Goal: Task Accomplishment & Management: Use online tool/utility

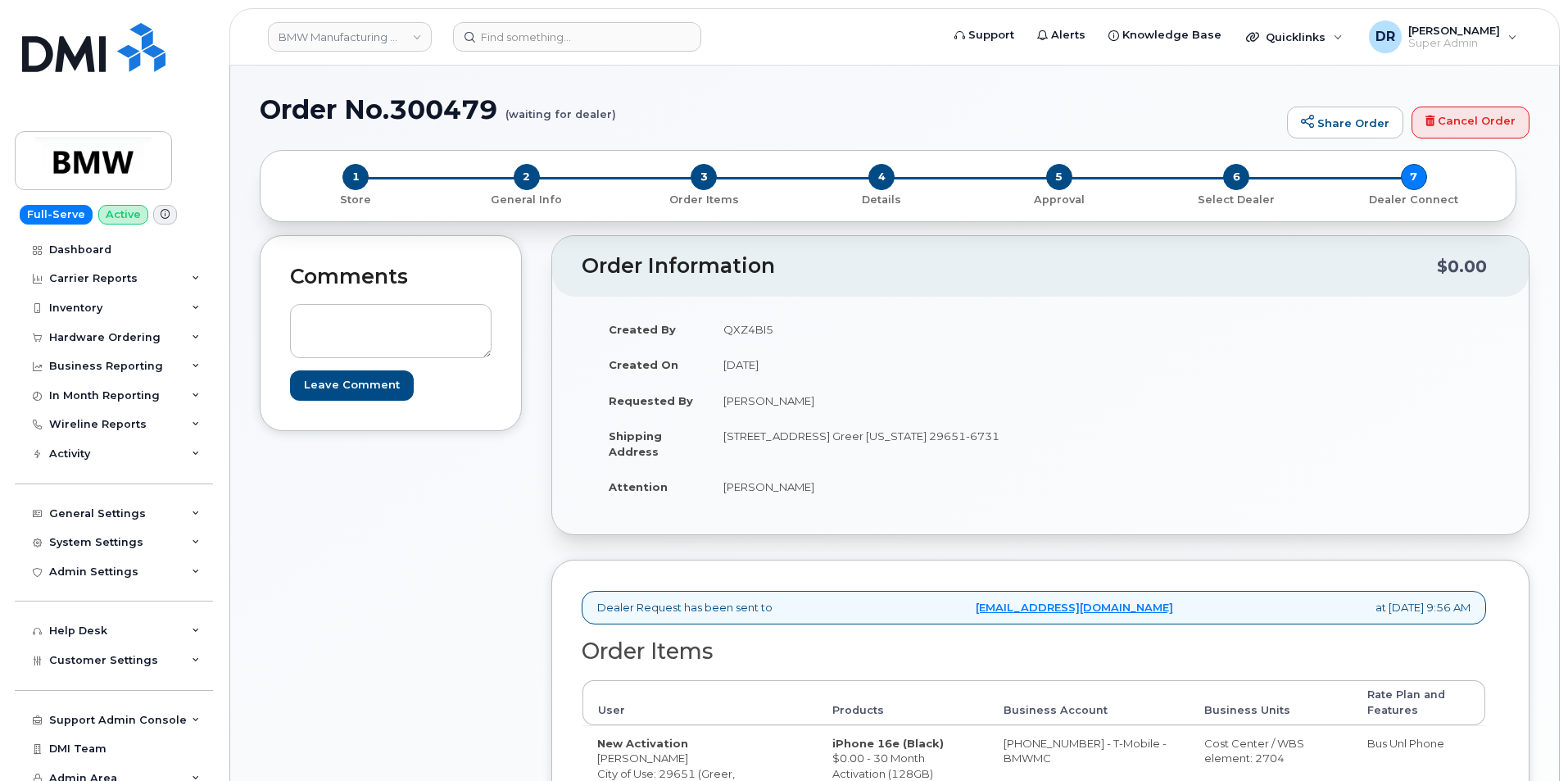
scroll to position [159, 0]
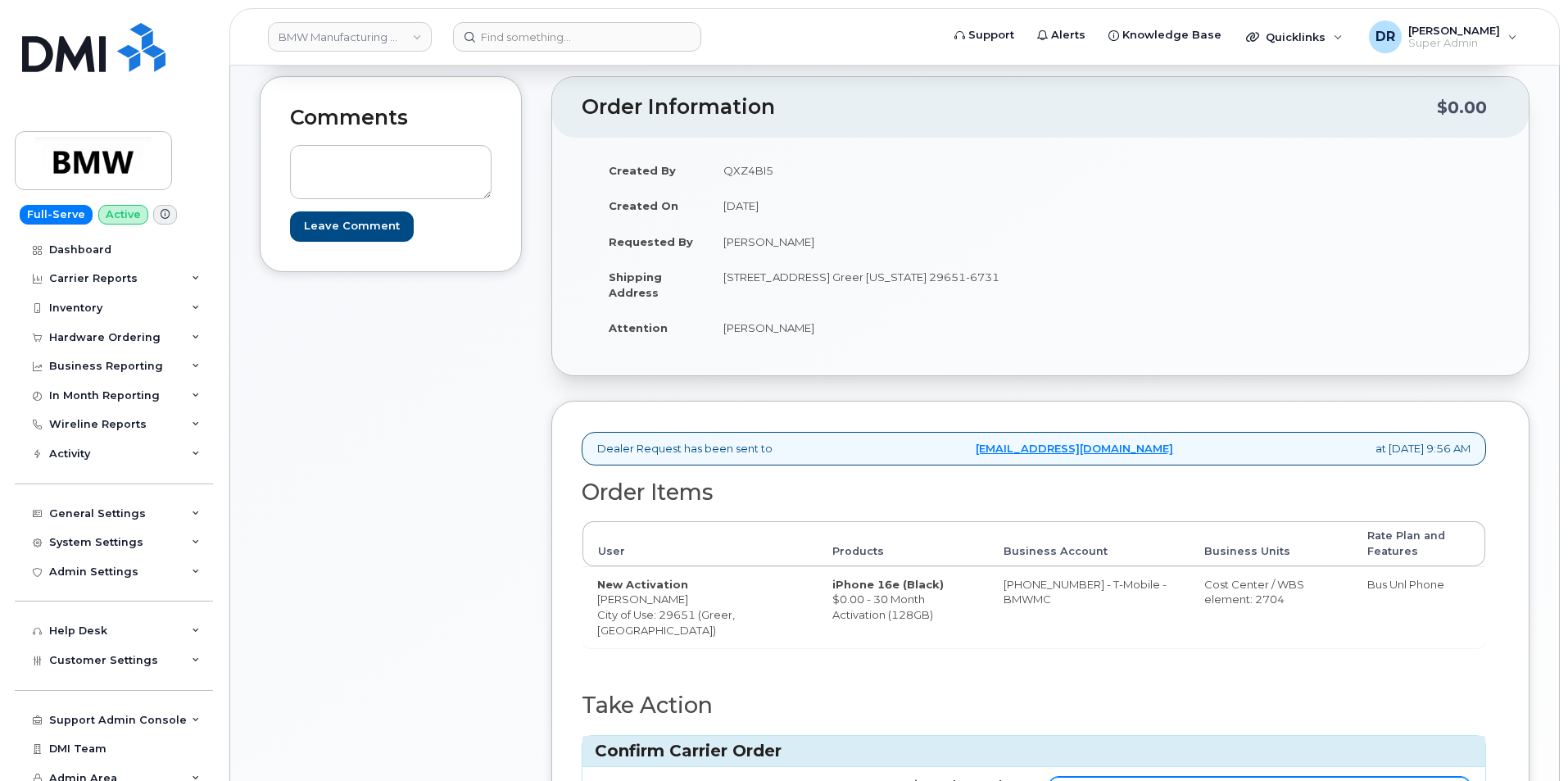
click at [1258, 777] on input "Carrier Order Number" at bounding box center [1259, 791] width 422 height 30
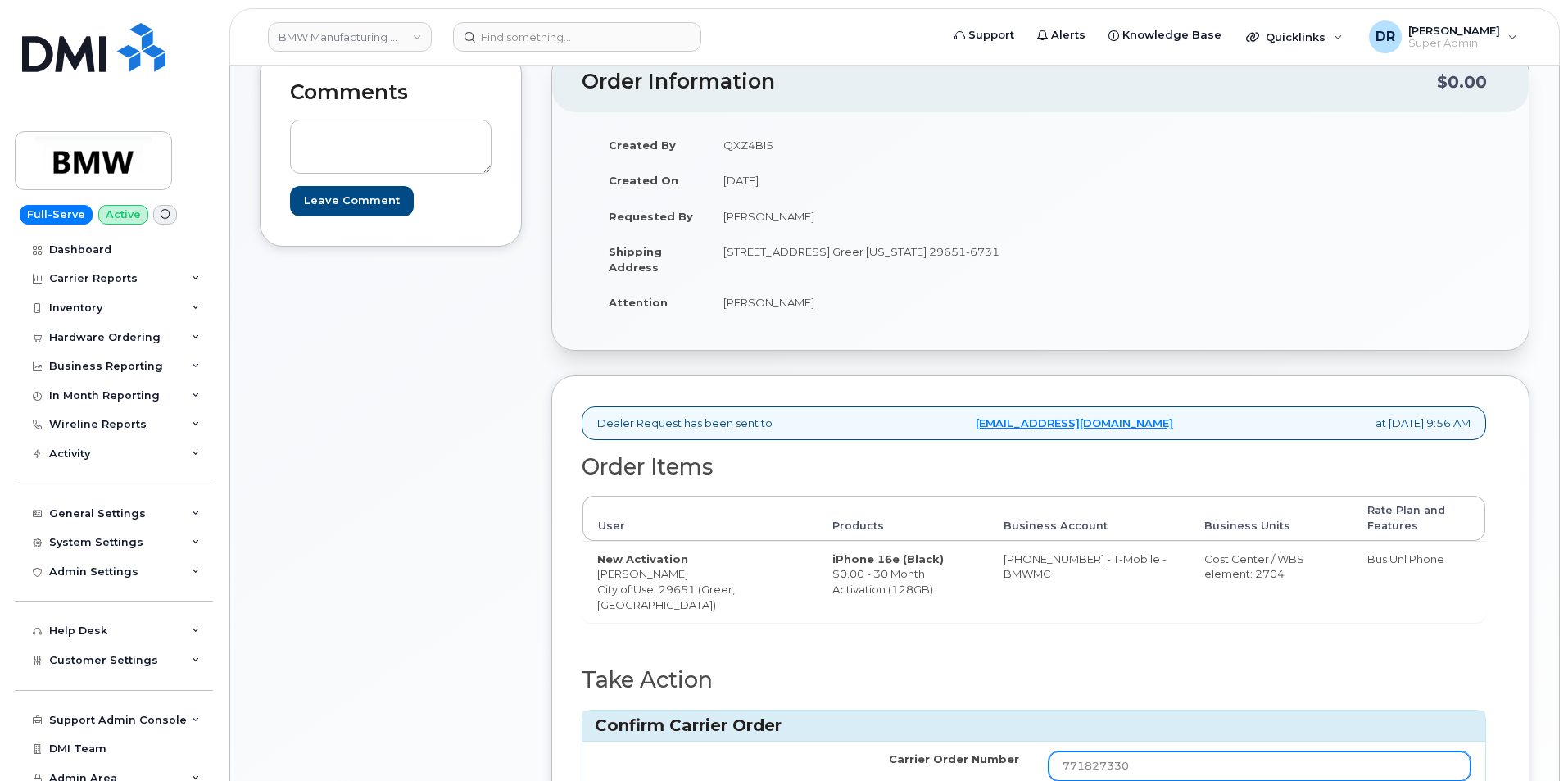
type input "771827330"
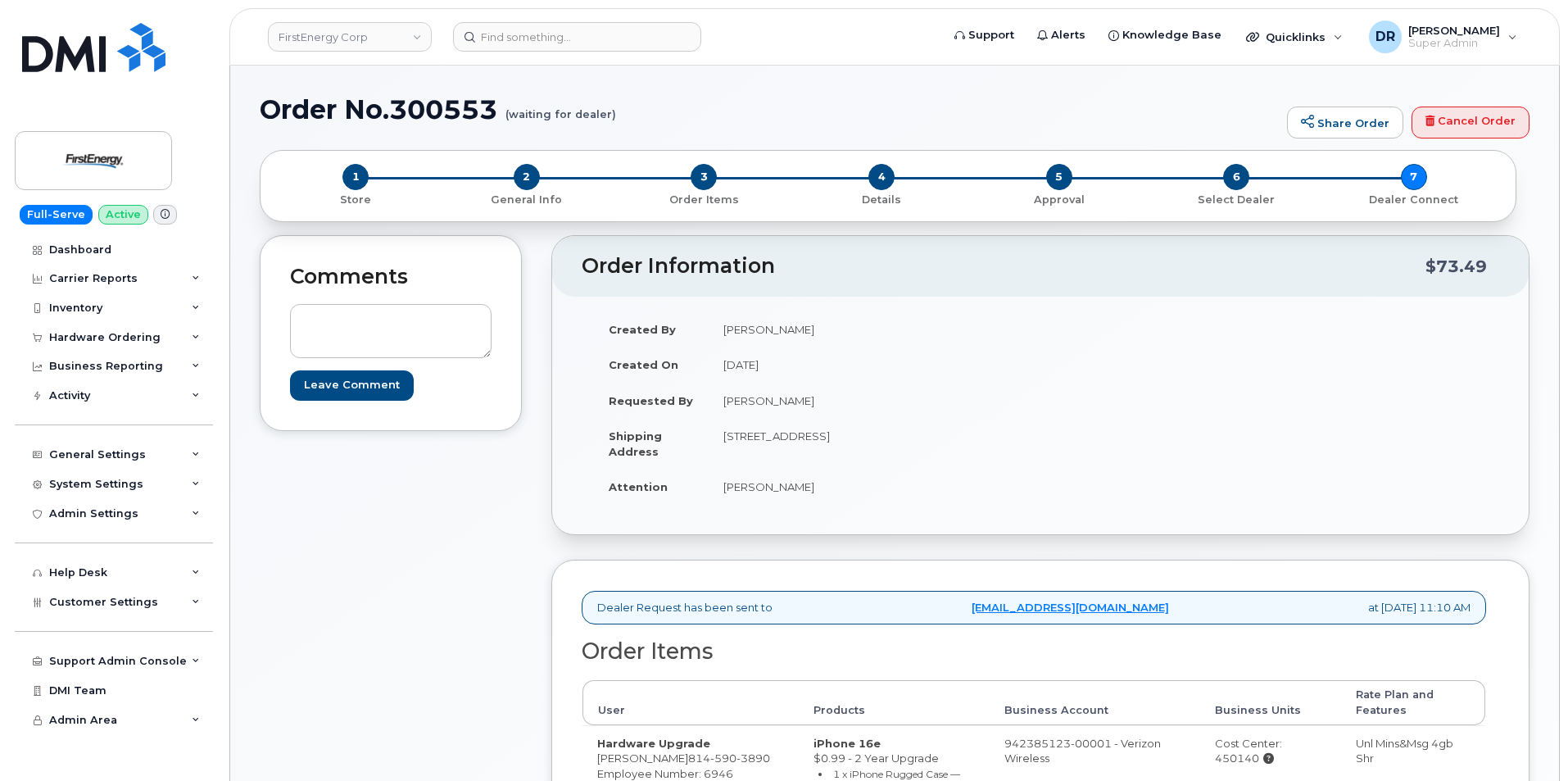
scroll to position [197, 0]
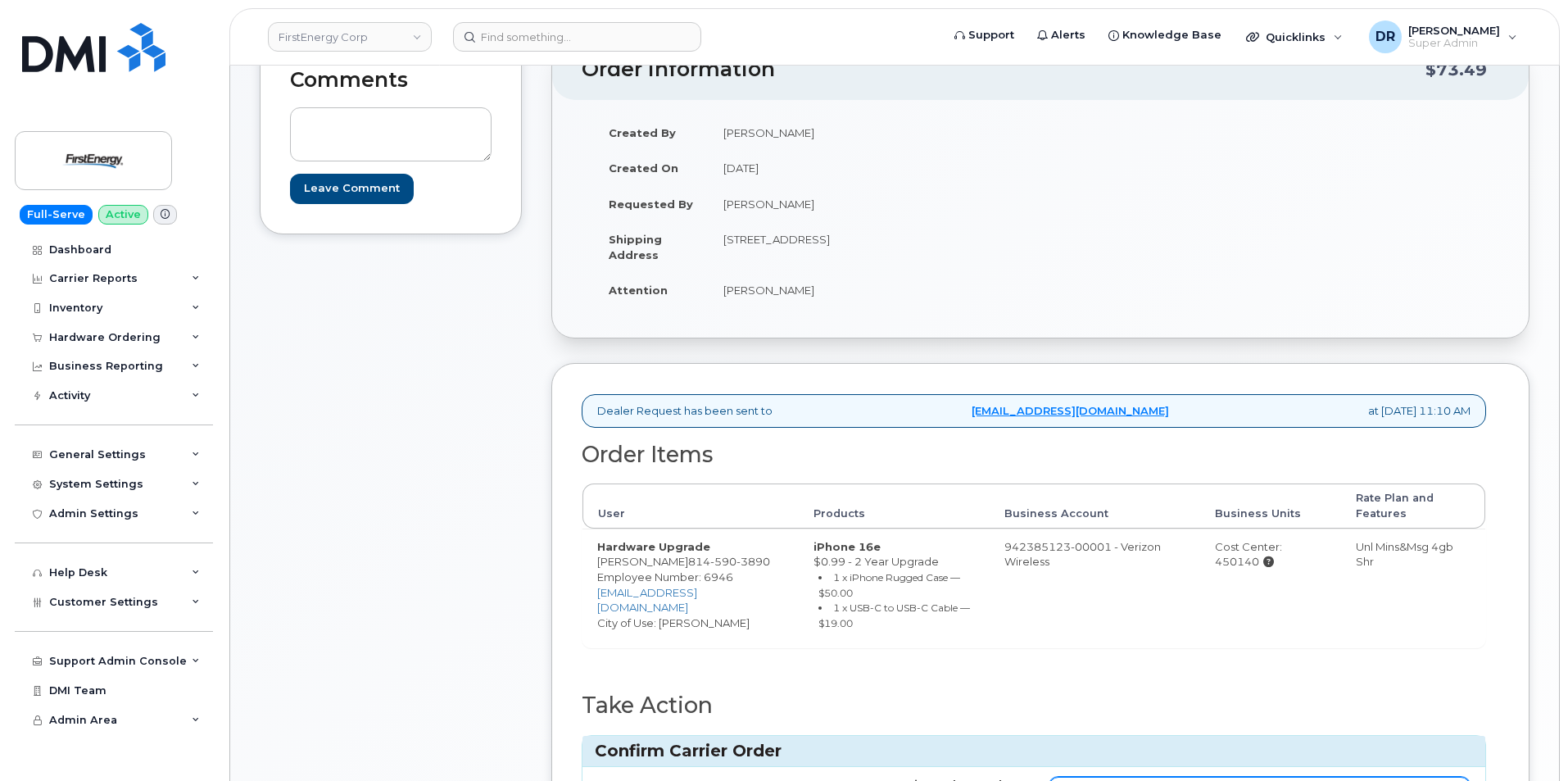
click at [1258, 777] on input "Carrier Order Number" at bounding box center [1259, 791] width 422 height 30
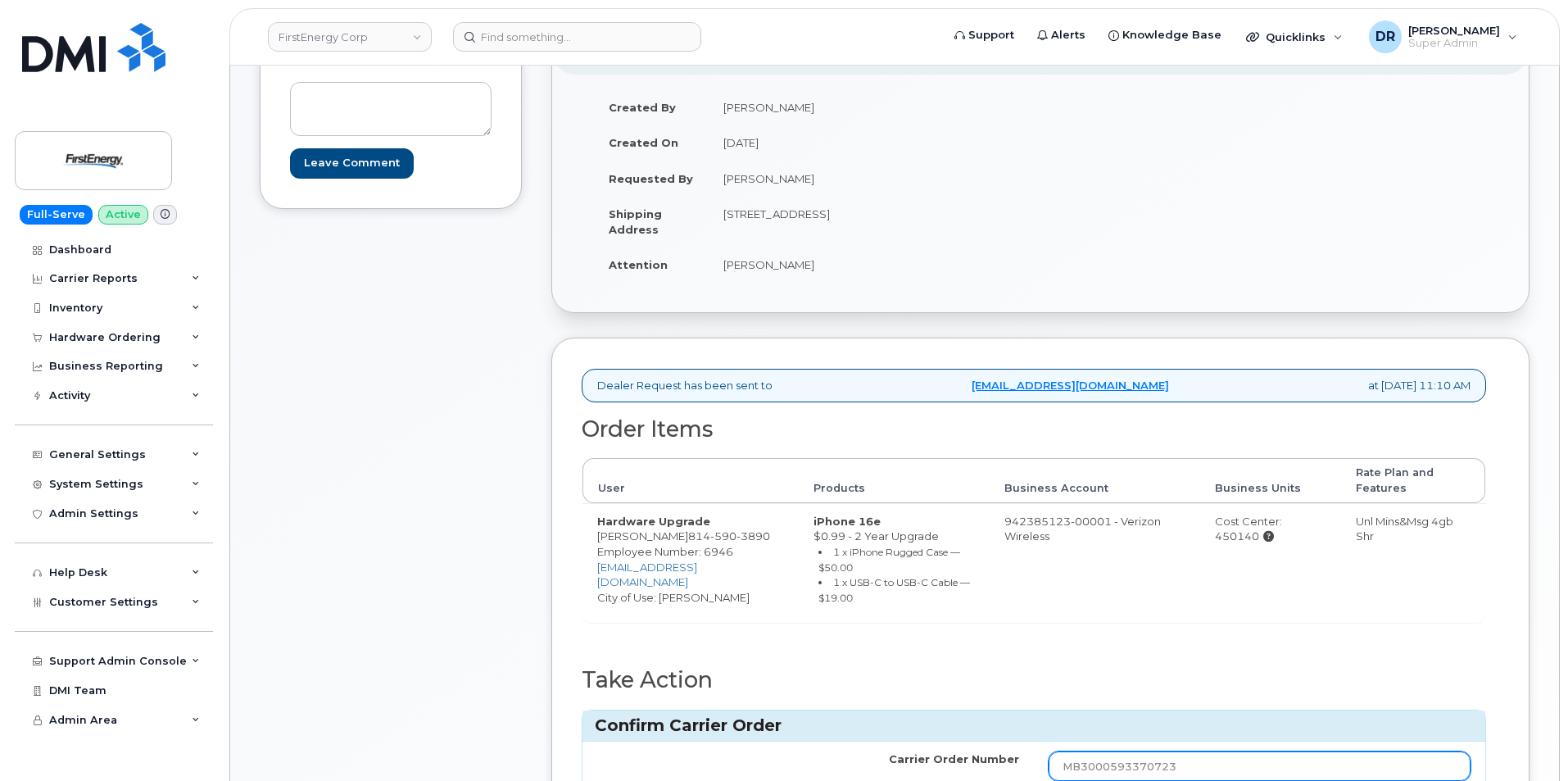
type input "MB3000593370723"
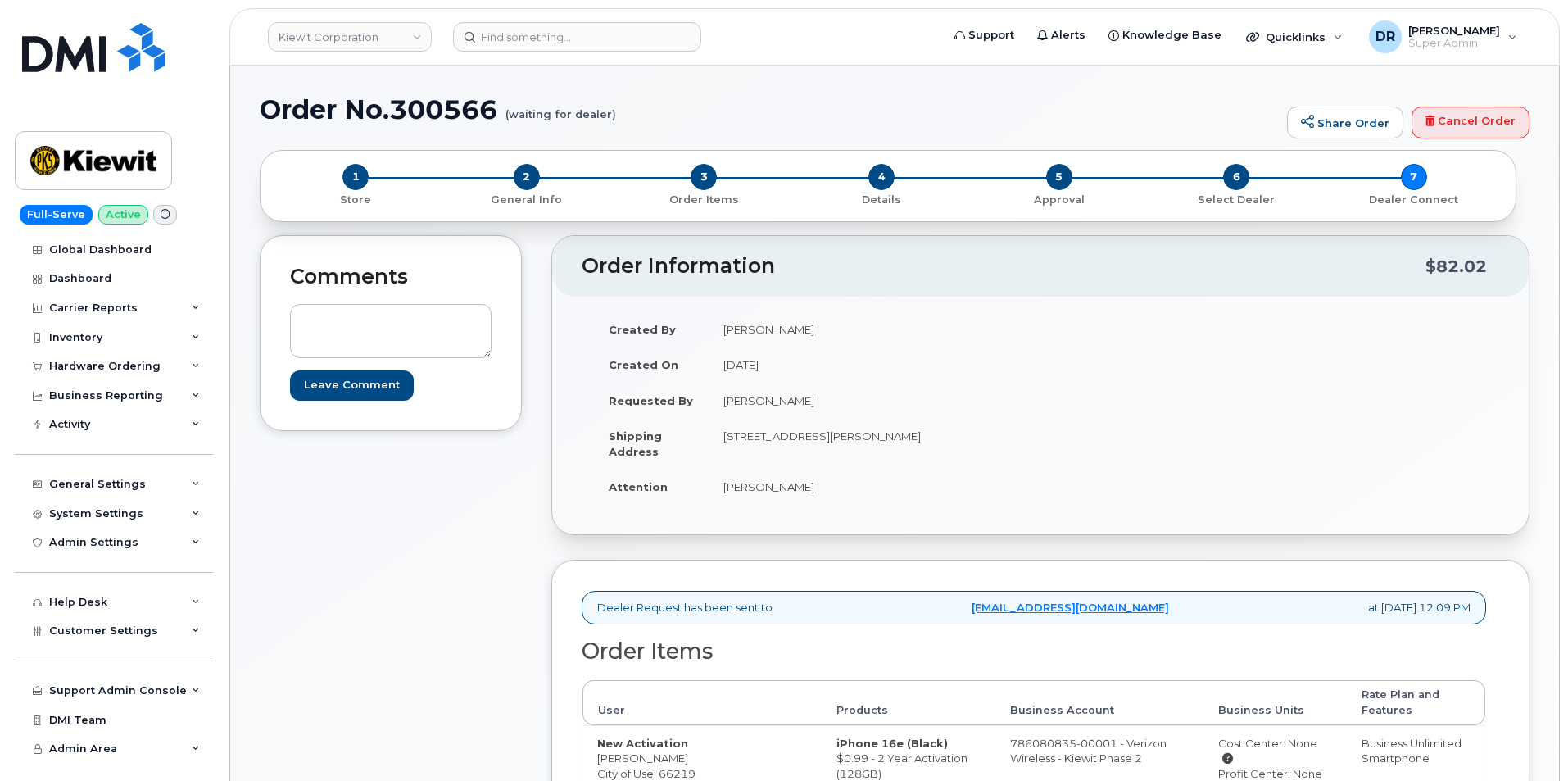
scroll to position [197, 0]
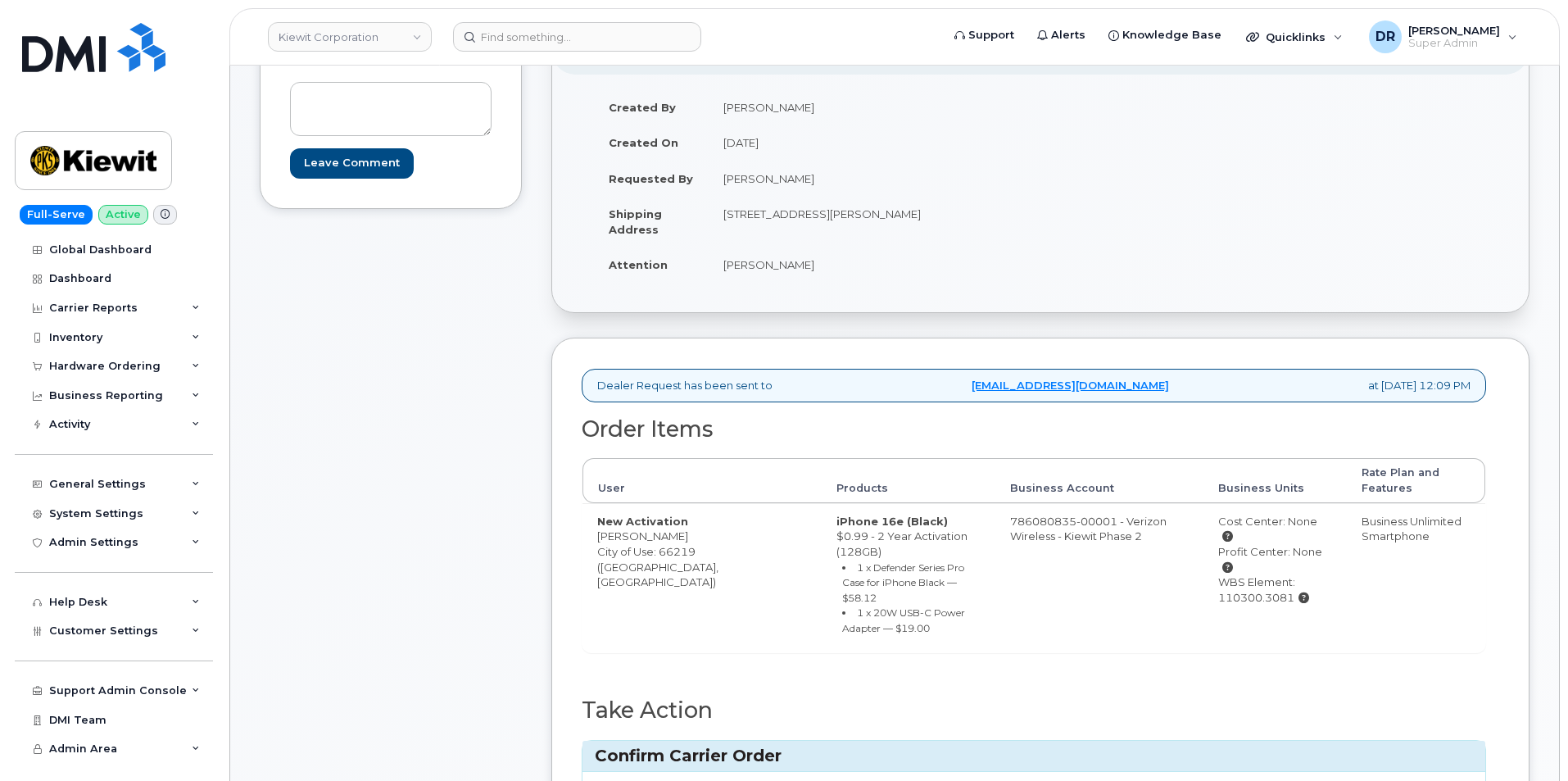
type input "MB3000593381357"
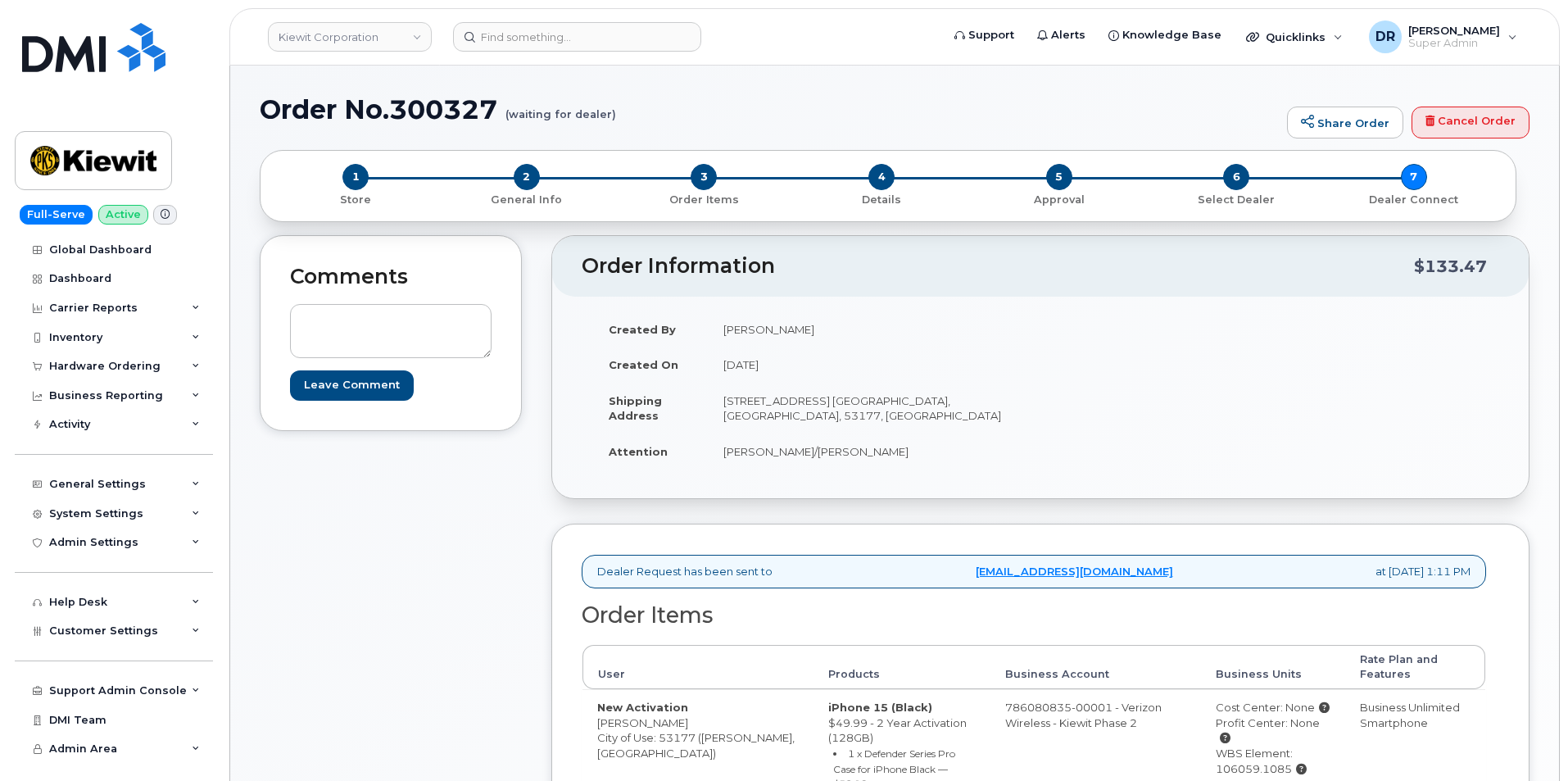
scroll to position [176, 0]
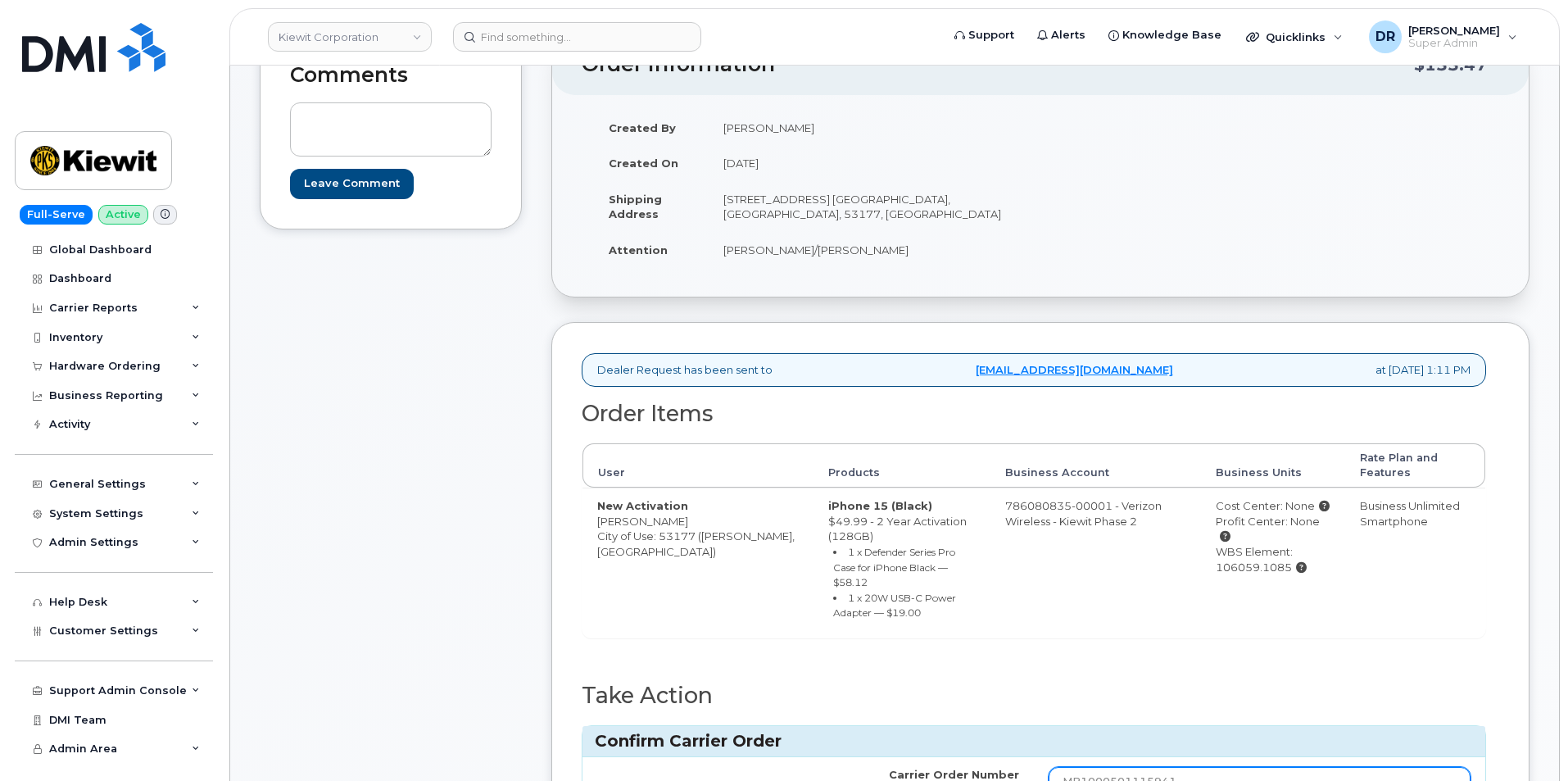
type input "MB1000501115941"
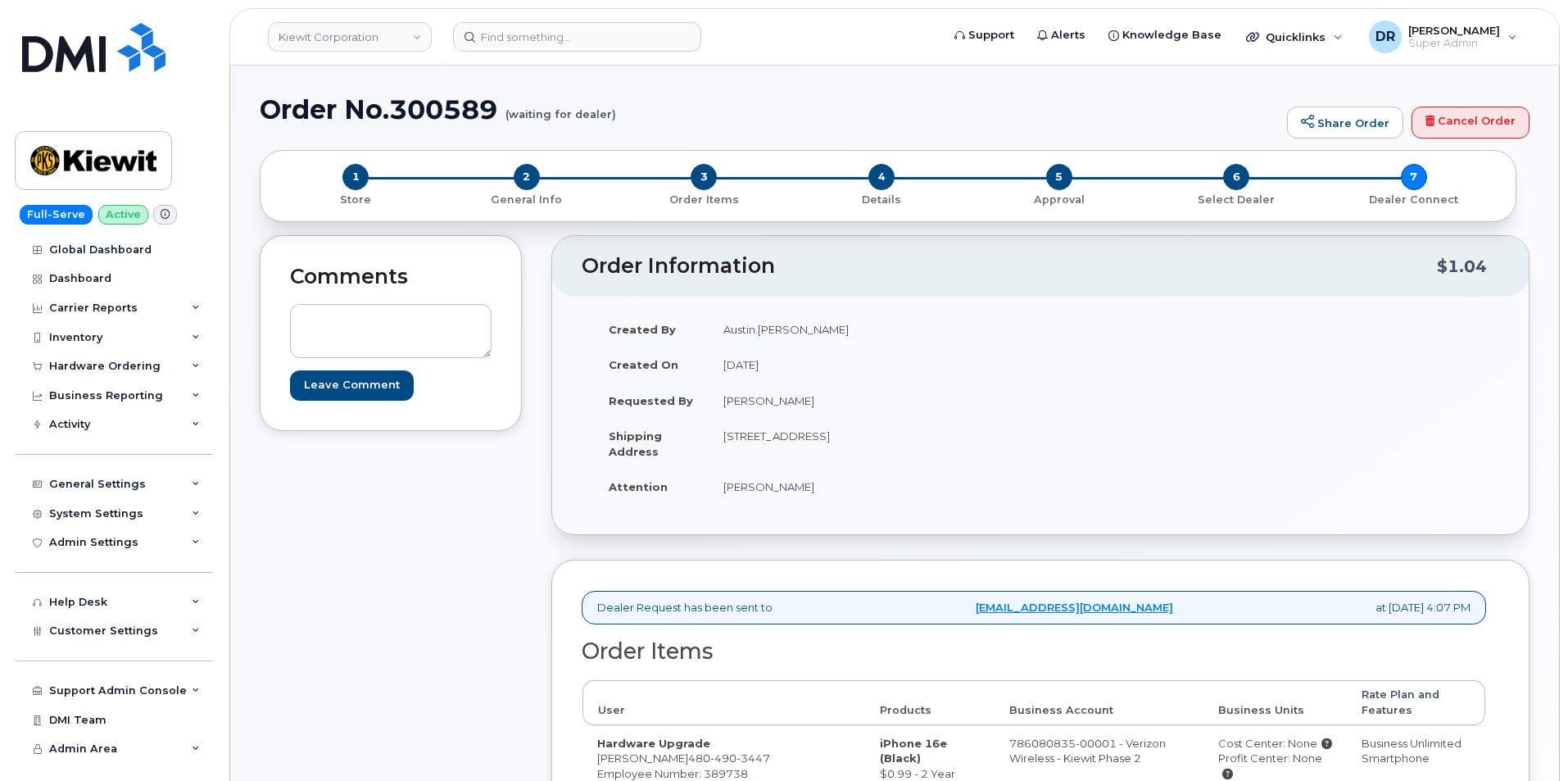
scroll to position [189, 0]
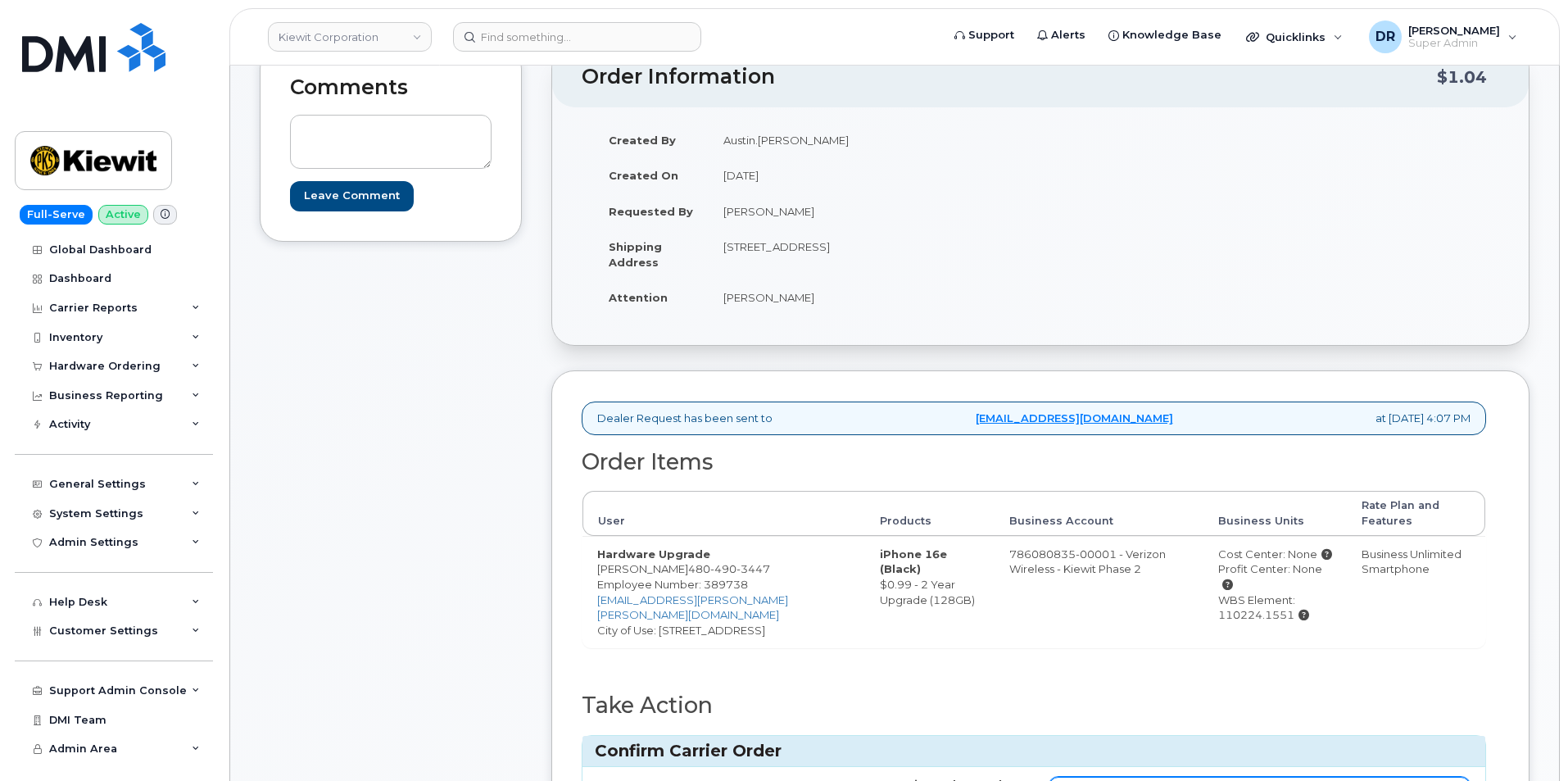
click at [1258, 777] on input "Carrier Order Number" at bounding box center [1259, 791] width 422 height 30
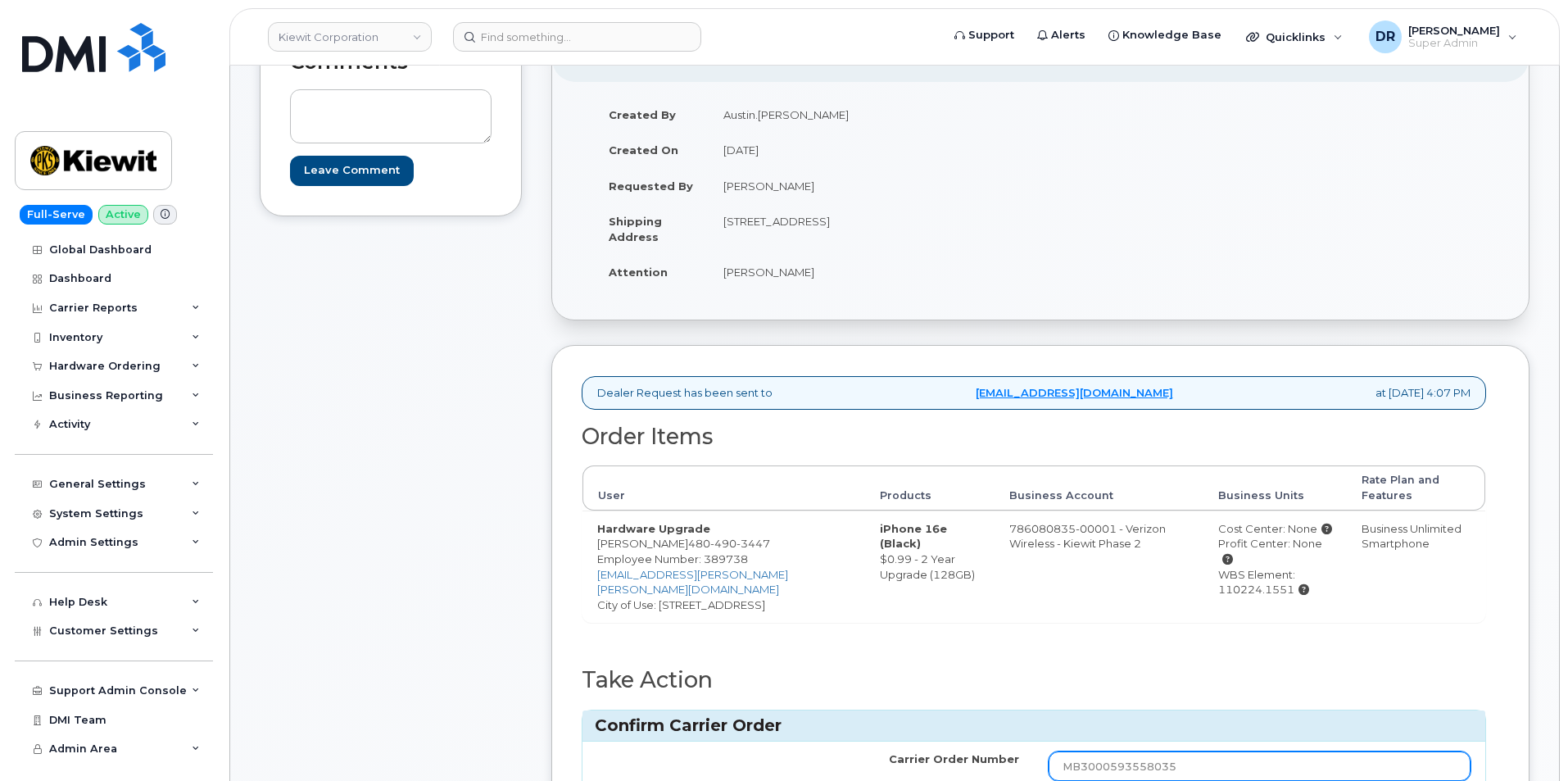
type input "MB3000593558035"
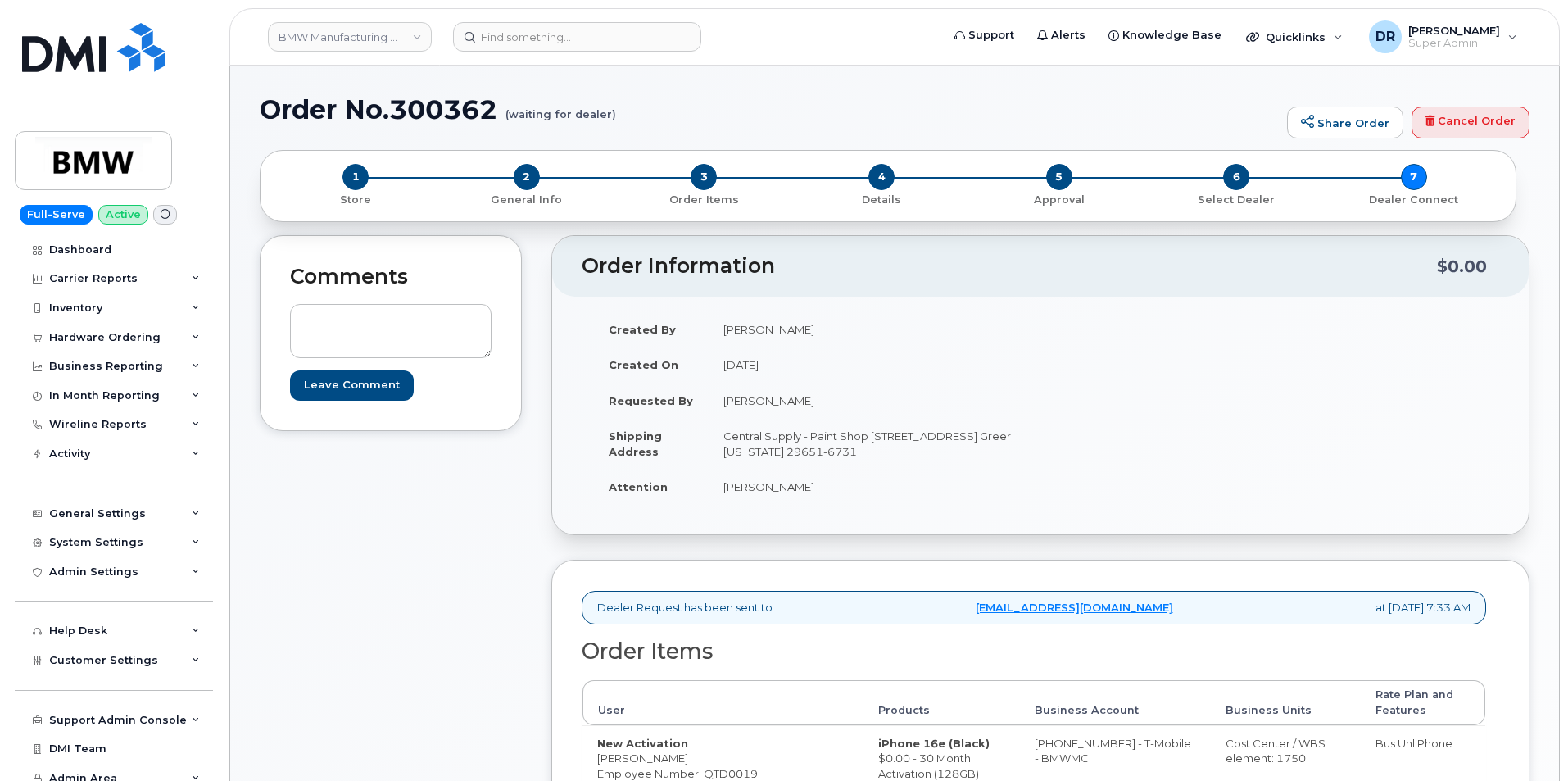
scroll to position [219, 0]
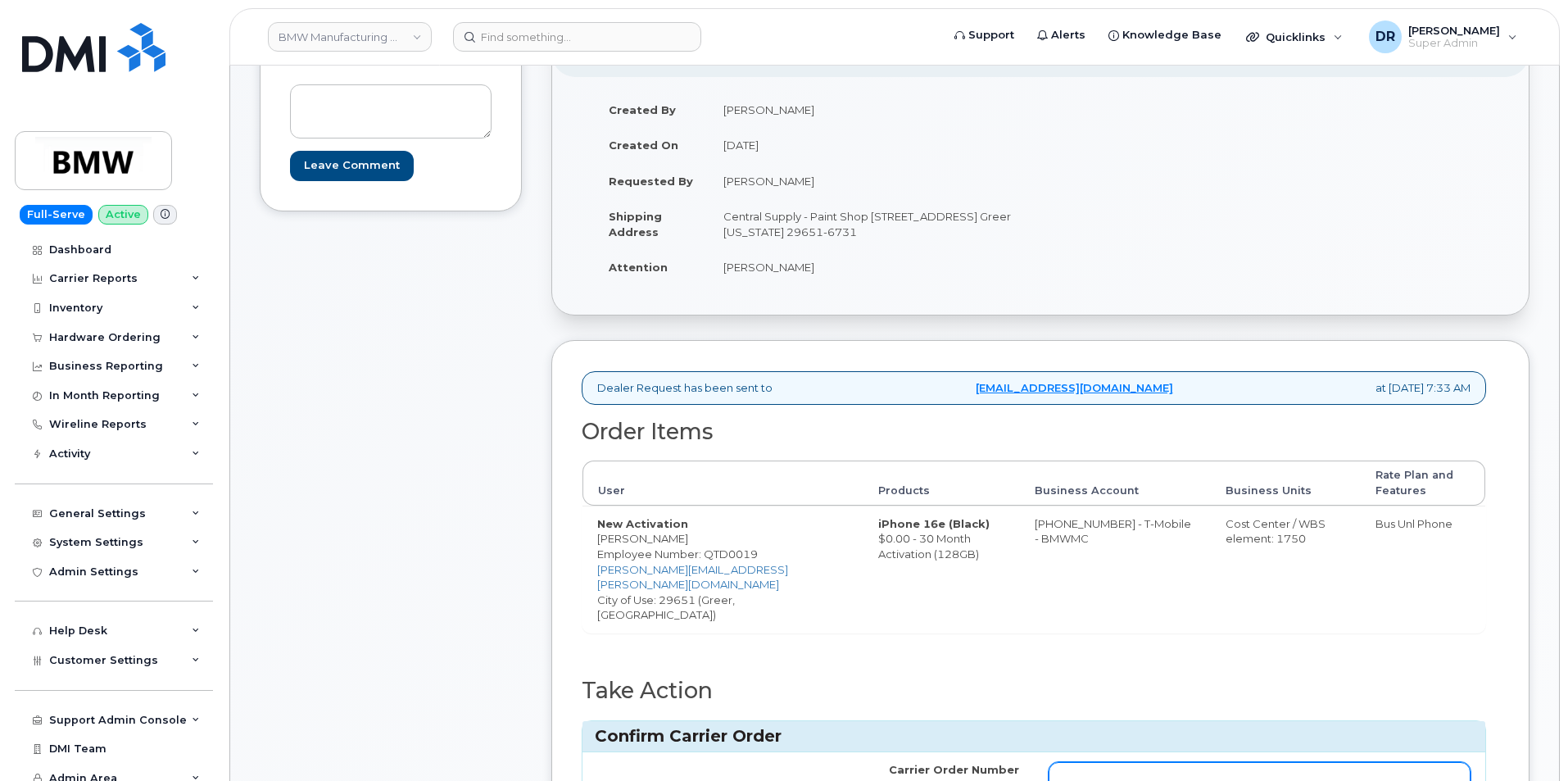
click at [1258, 766] on input "Carrier Order Number" at bounding box center [1259, 777] width 422 height 30
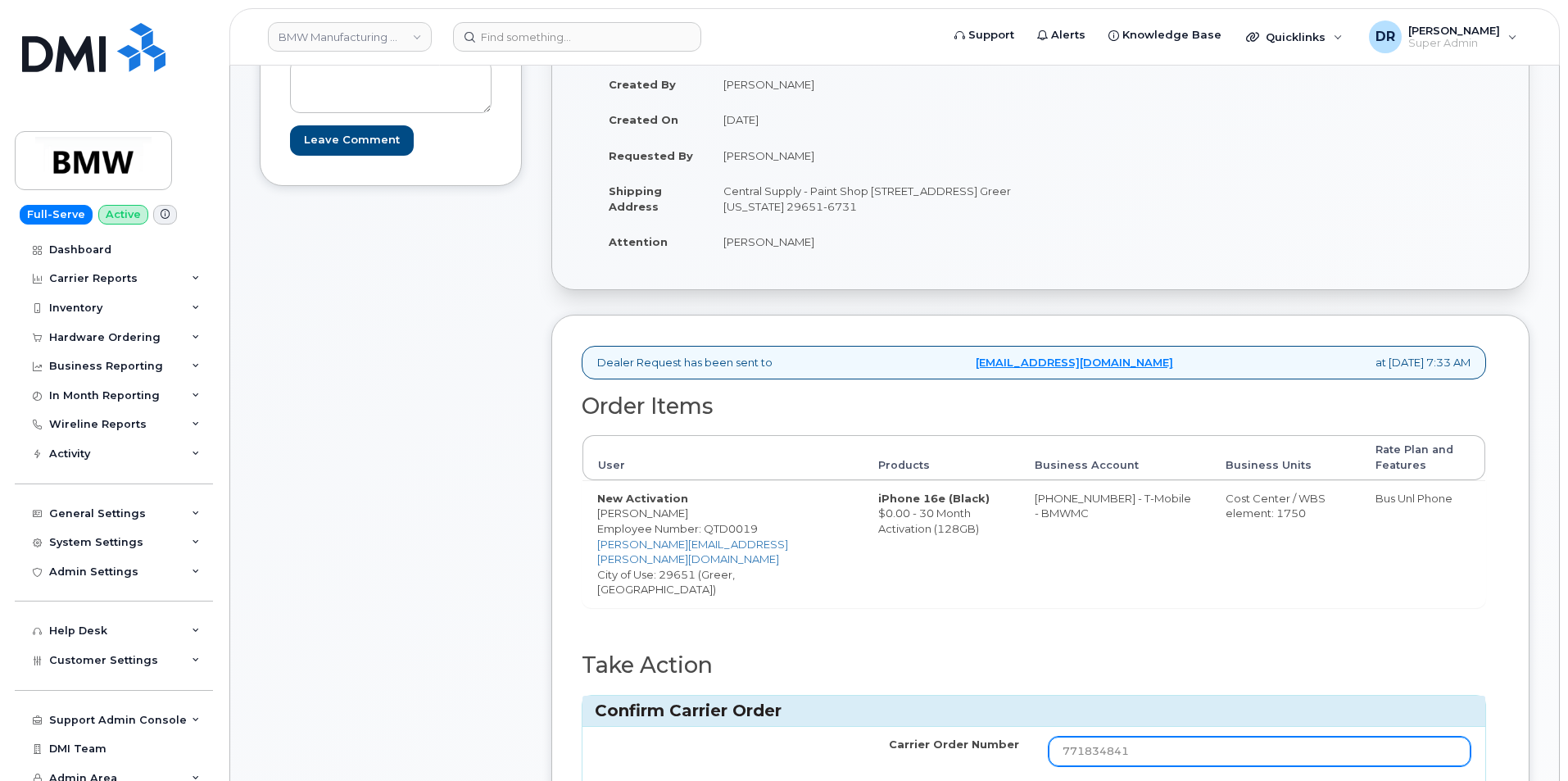
type input "771834841"
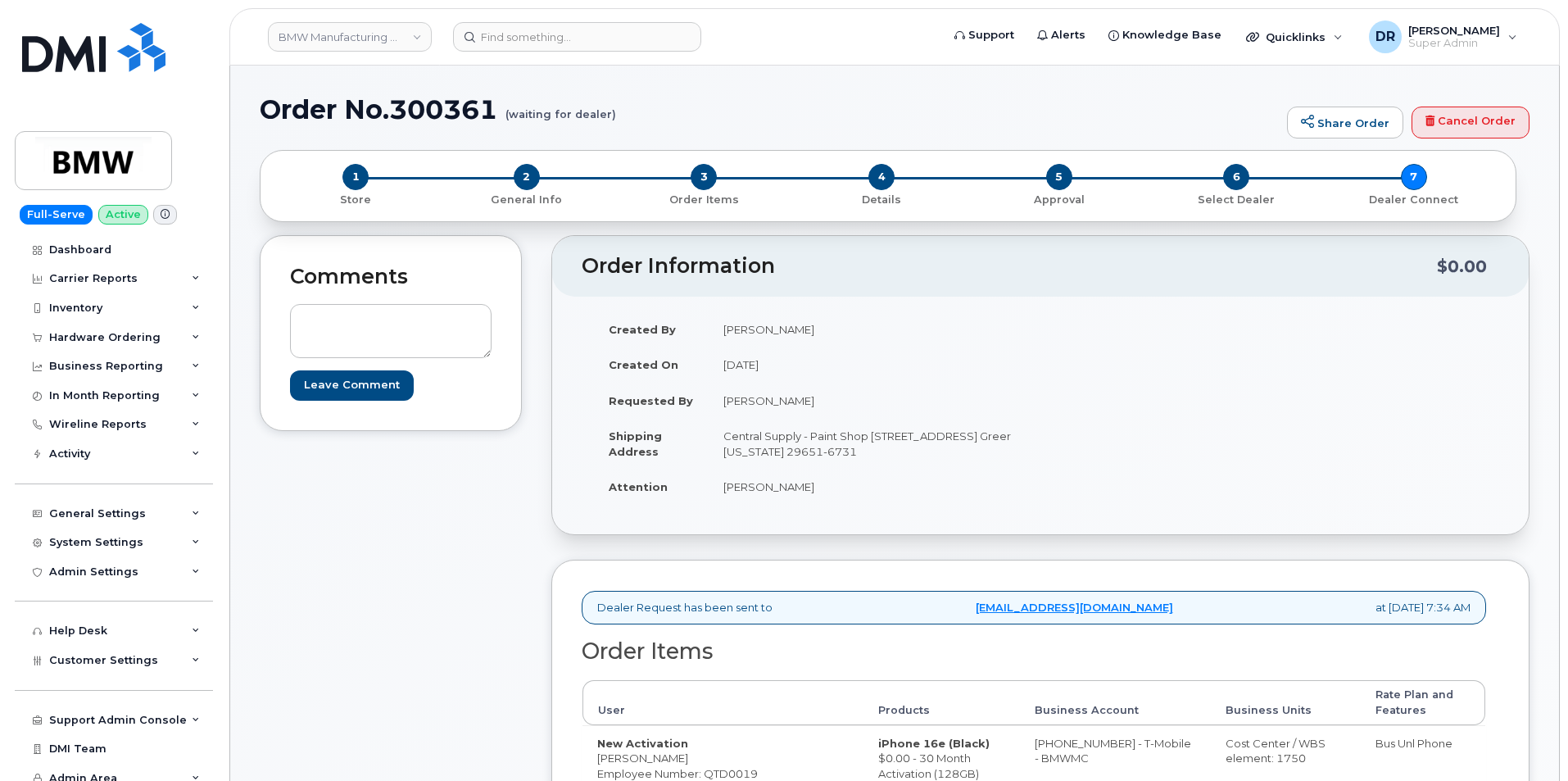
scroll to position [219, 0]
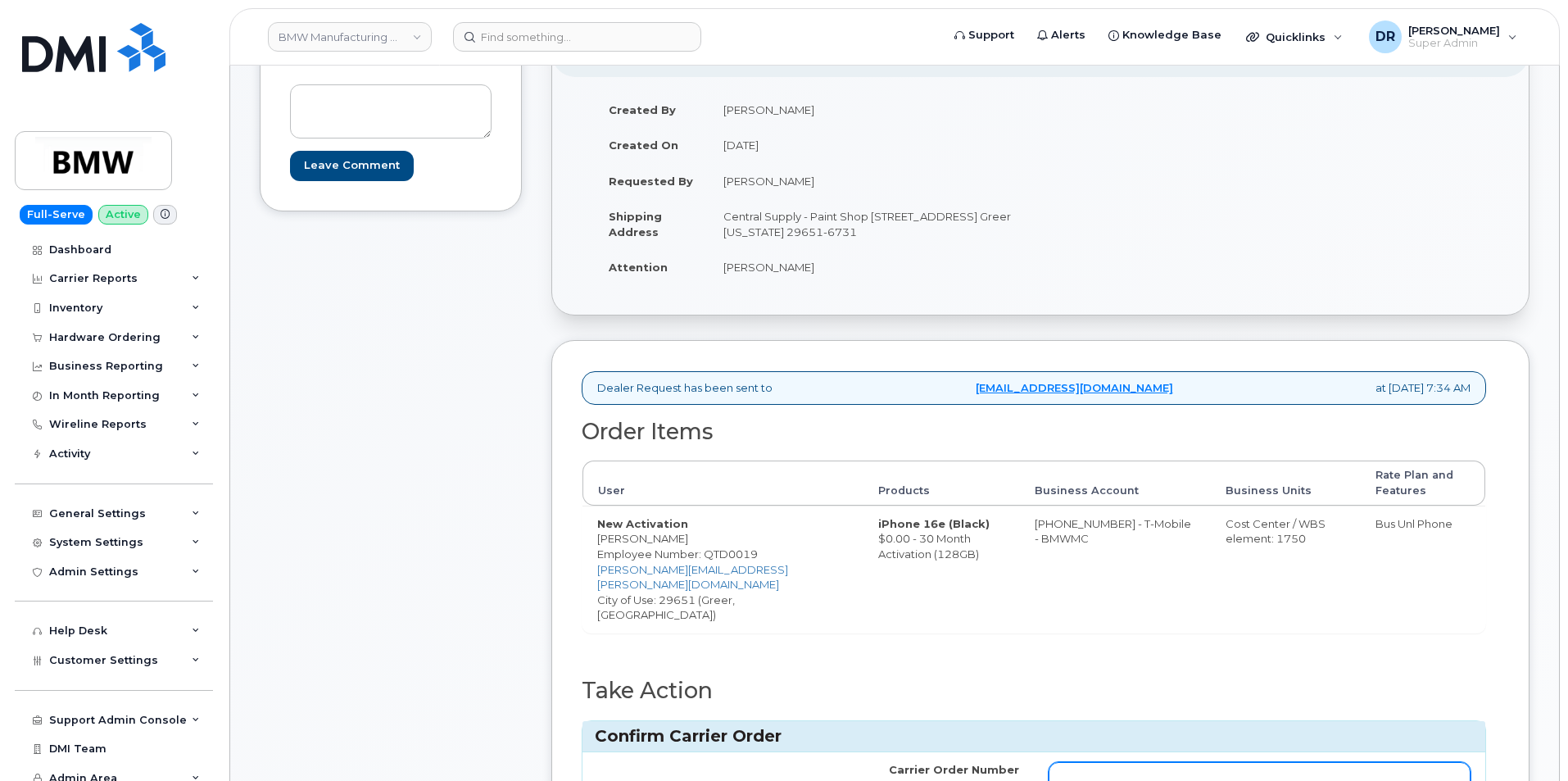
click at [1258, 766] on input "Carrier Order Number" at bounding box center [1259, 777] width 422 height 30
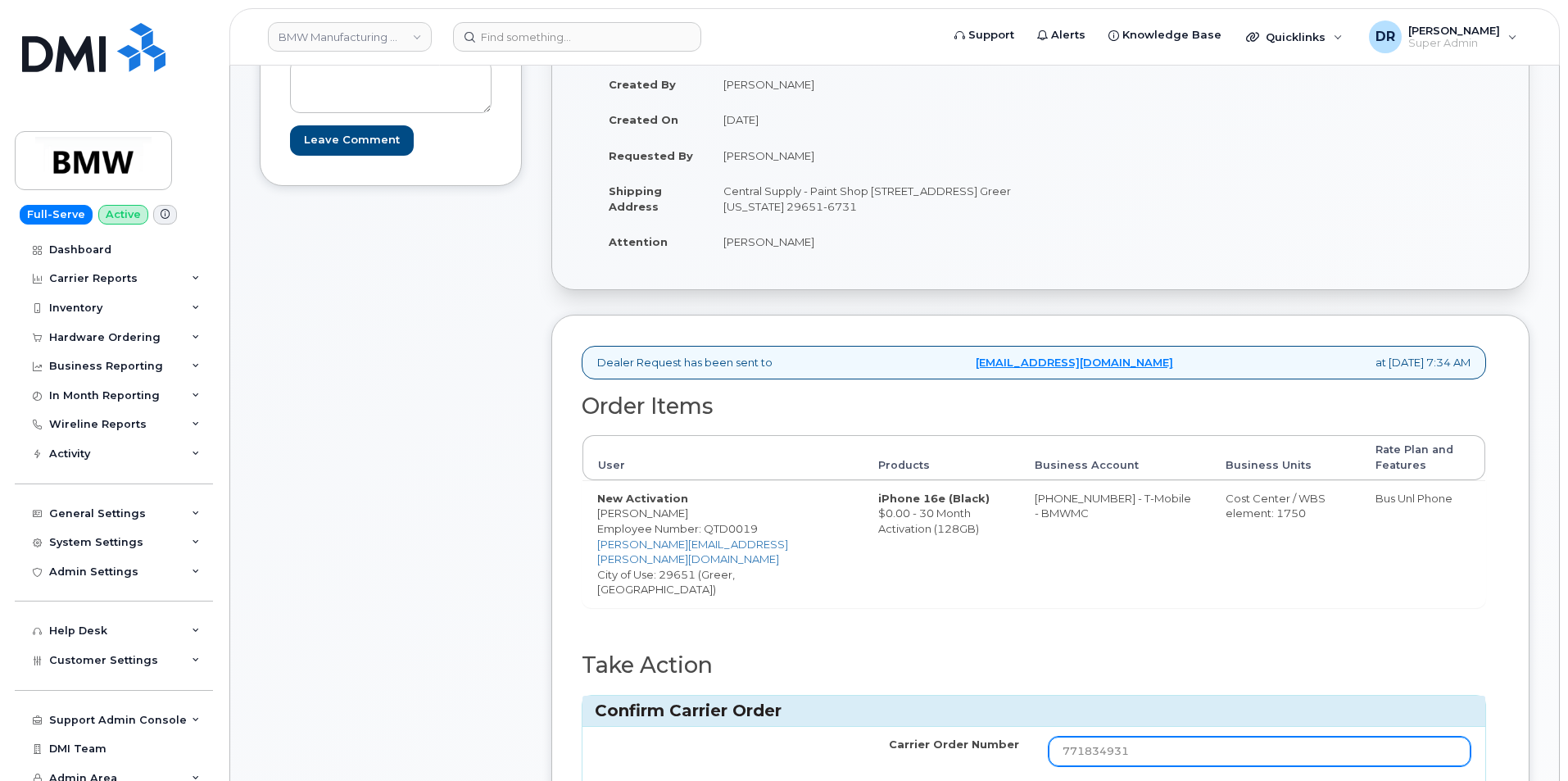
type input "771834931"
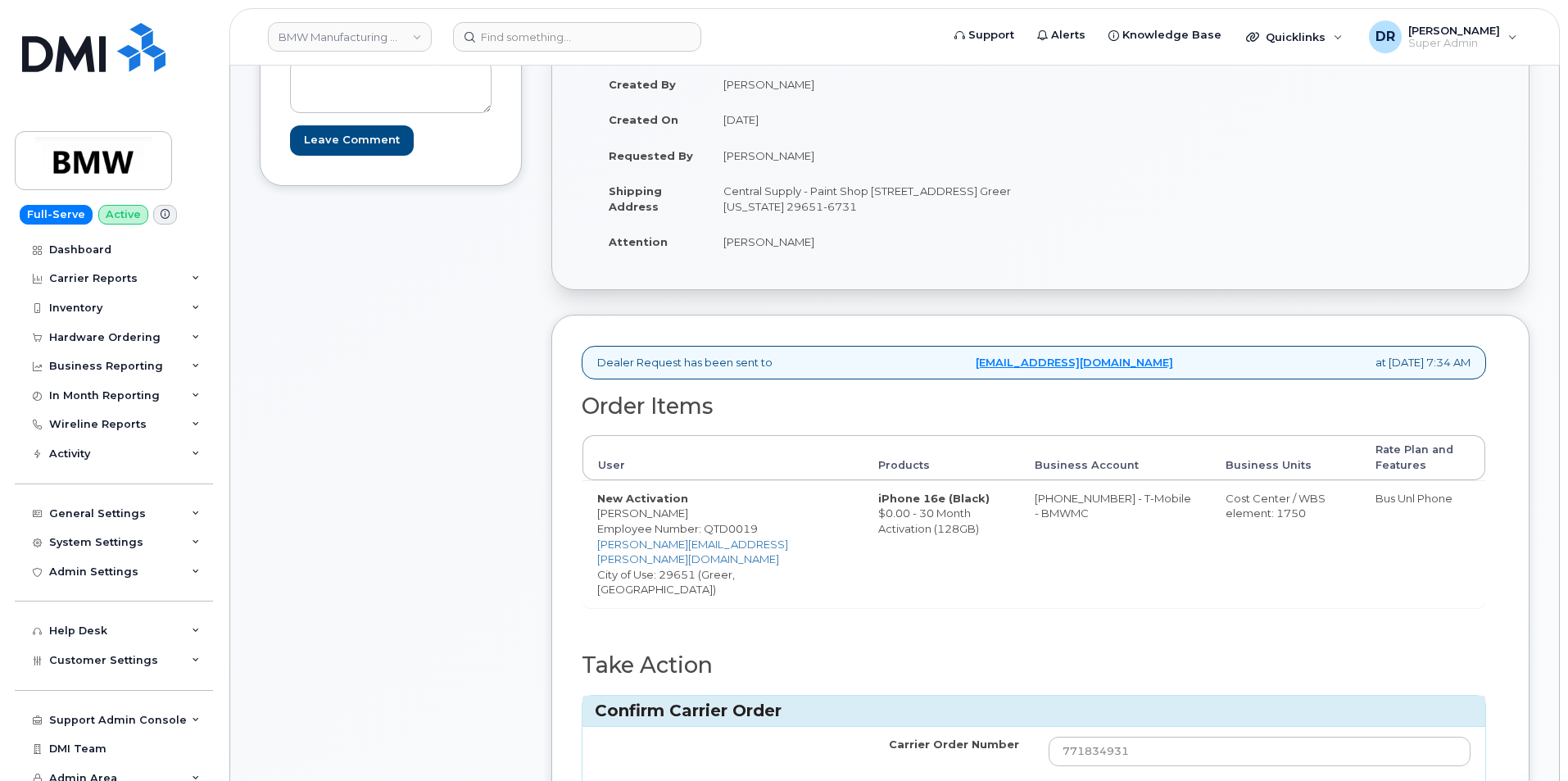
scroll to position [301, 0]
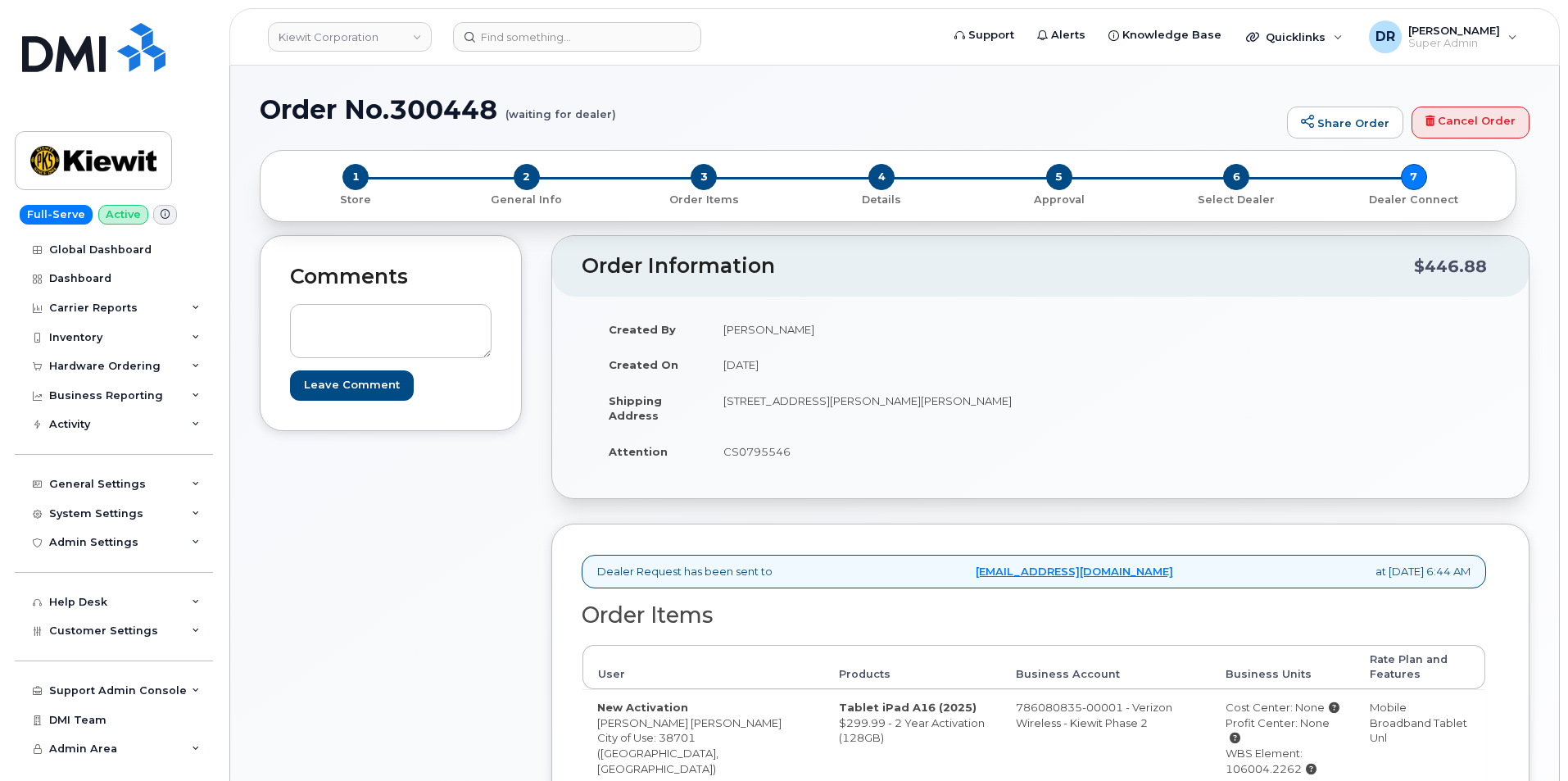
scroll to position [212, 0]
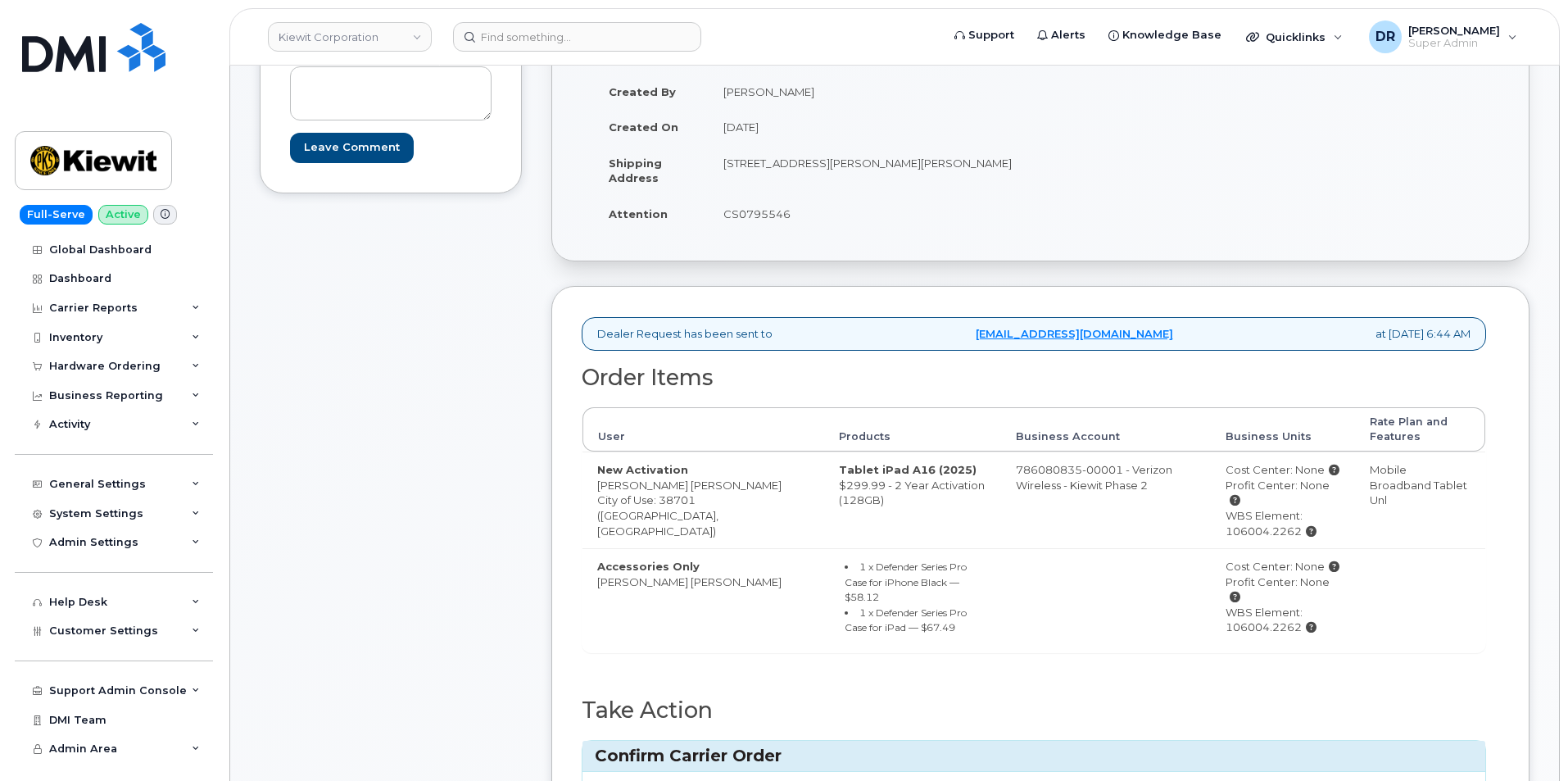
type input "MB1000501234960"
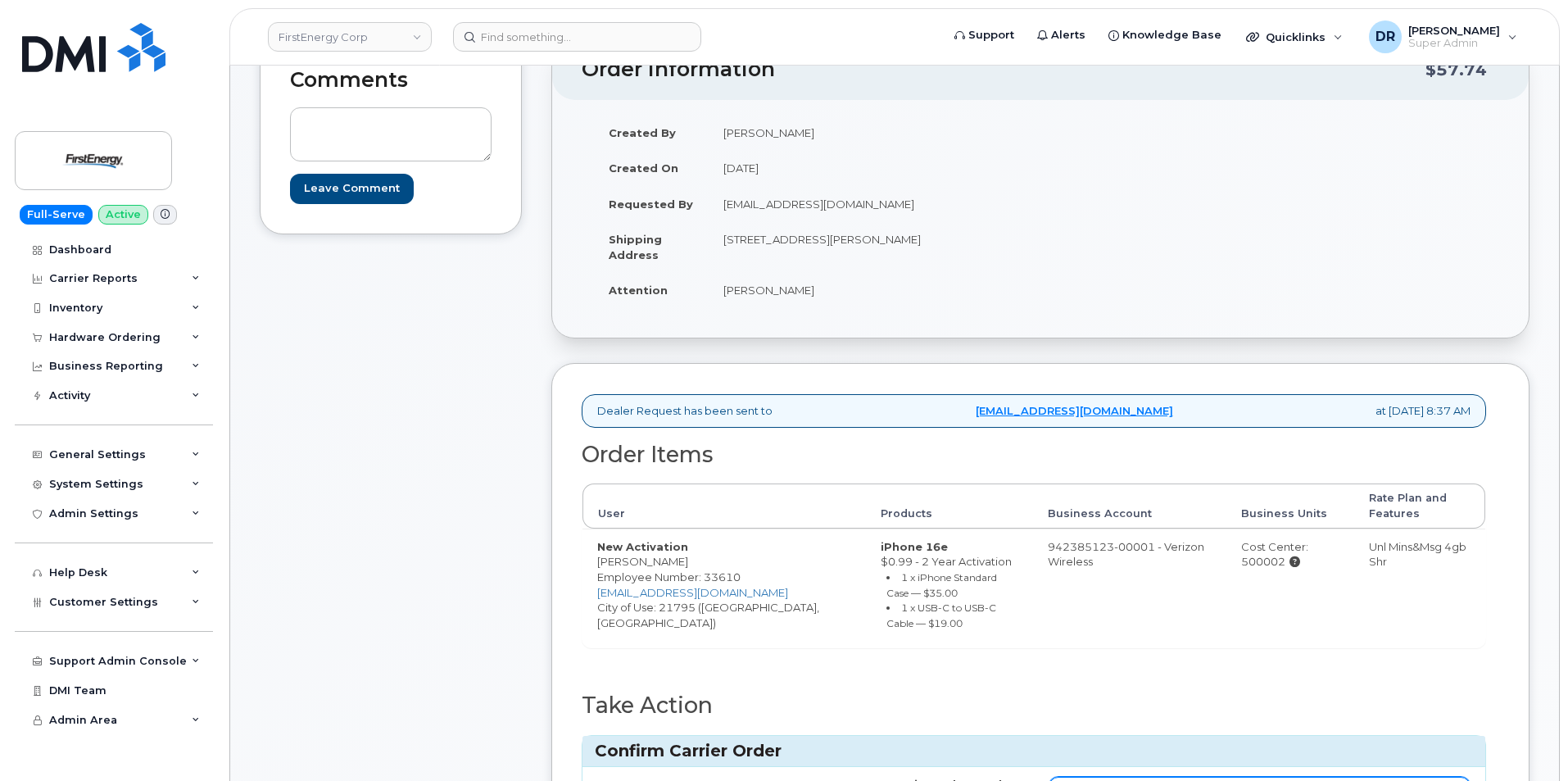
click at [1258, 777] on input "Carrier Order Number" at bounding box center [1259, 791] width 422 height 30
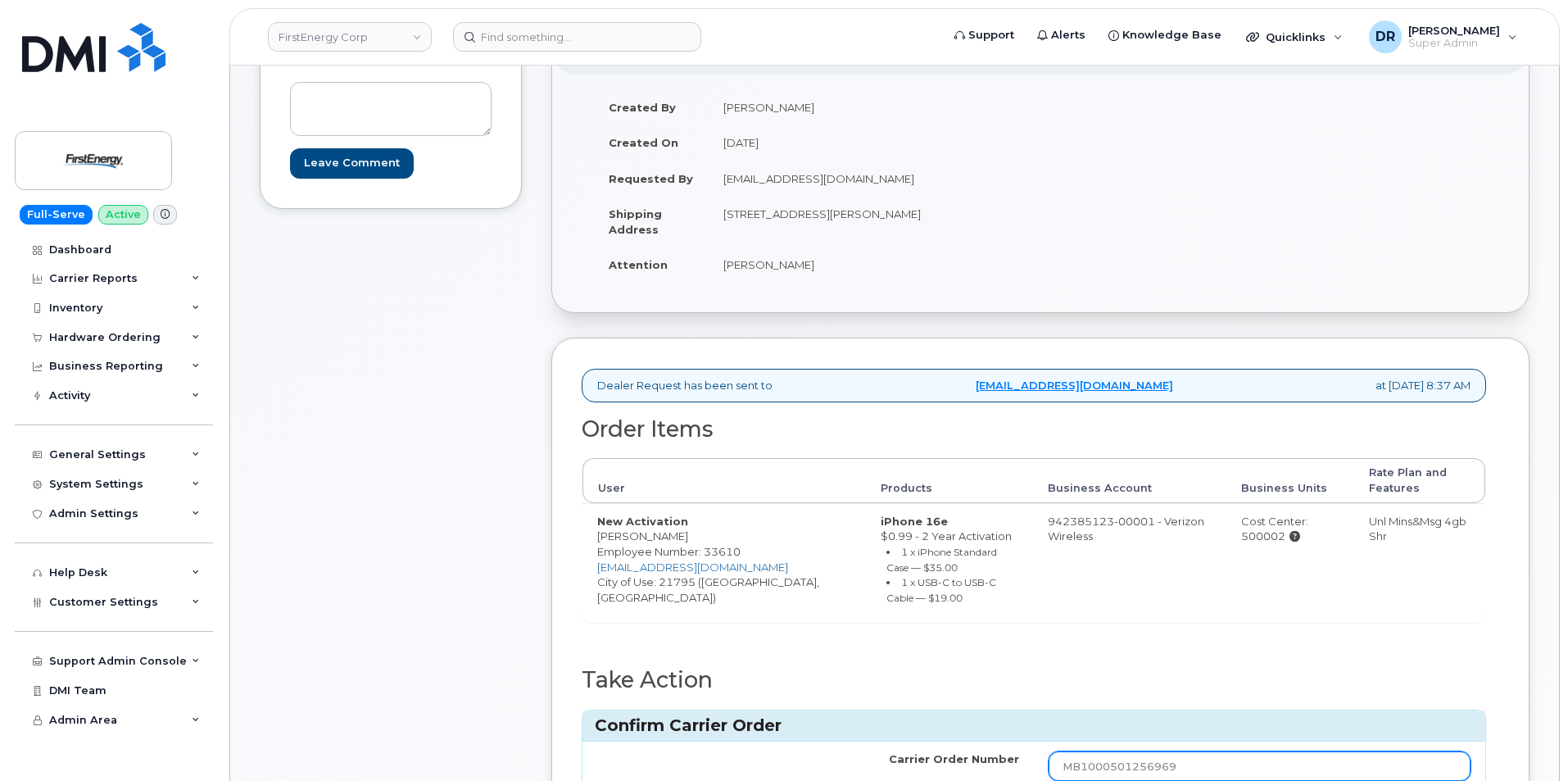
type input "MB1000501256969"
